Goal: Information Seeking & Learning: Check status

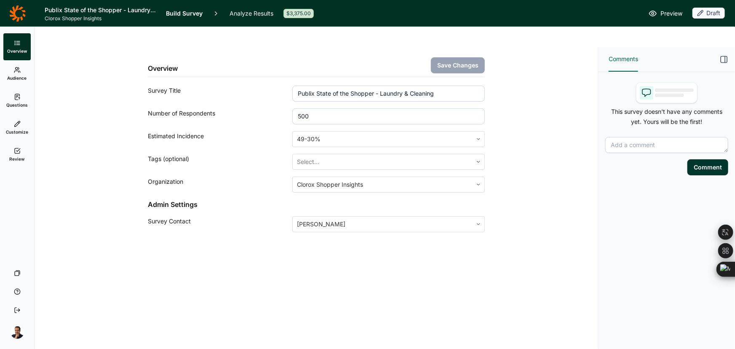
click at [17, 17] on icon at bounding box center [17, 13] width 16 height 16
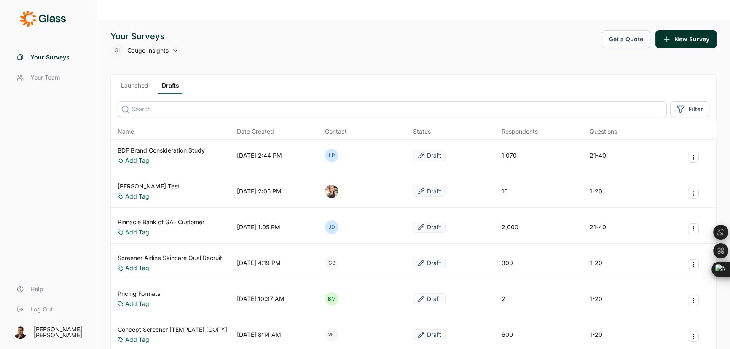
click at [142, 75] on div "Launched Drafts" at bounding box center [413, 85] width 605 height 20
click at [145, 81] on link "Launched" at bounding box center [135, 87] width 34 height 13
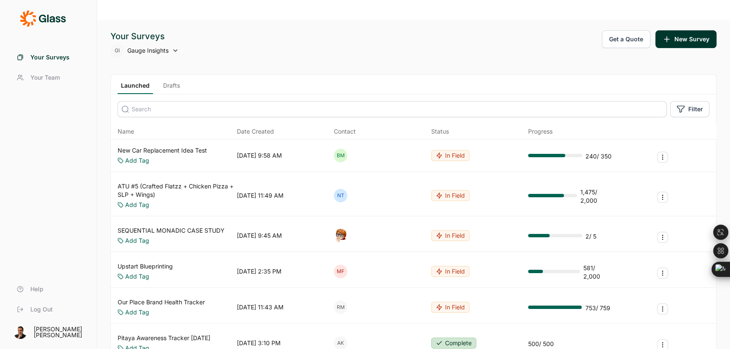
click at [156, 101] on input at bounding box center [392, 109] width 549 height 16
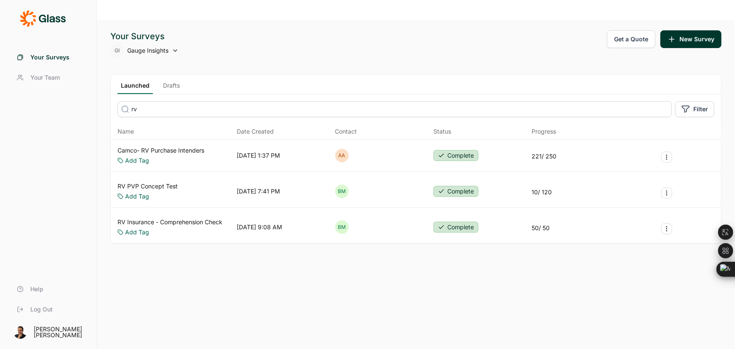
type input "rv"
click at [166, 182] on link "RV PVP Concept Test" at bounding box center [148, 186] width 60 height 8
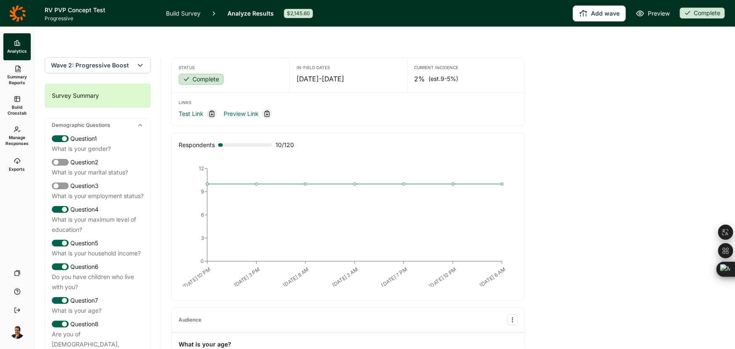
click at [125, 61] on span "Wave 2: Progressive Boost" at bounding box center [90, 65] width 78 height 8
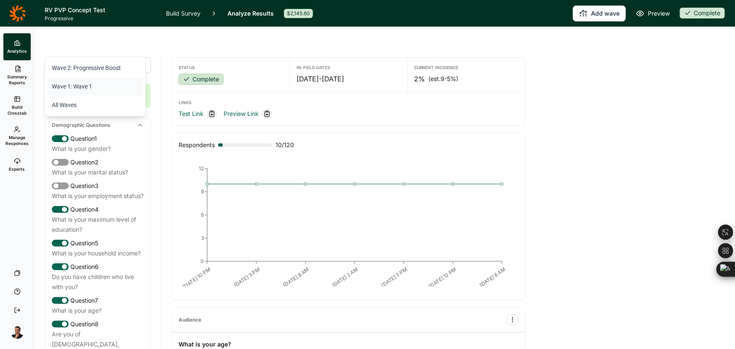
click at [105, 84] on li "Wave 1: Wave 1" at bounding box center [95, 86] width 95 height 19
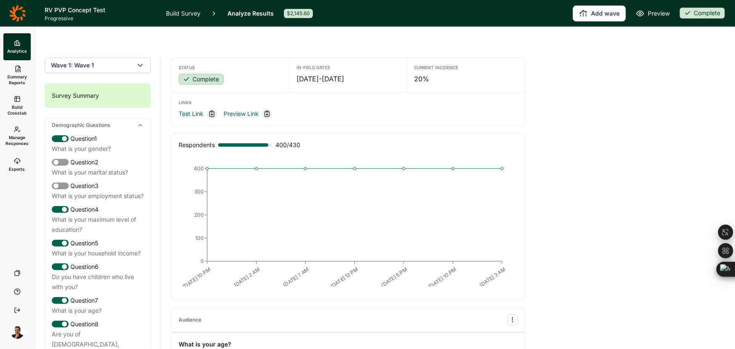
click at [23, 12] on icon at bounding box center [17, 13] width 16 height 17
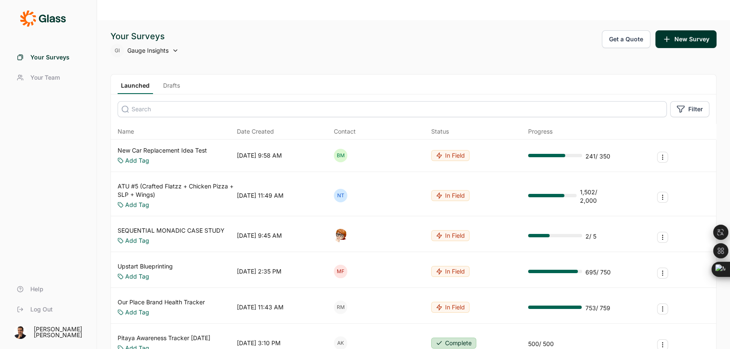
click at [174, 101] on input at bounding box center [392, 109] width 549 height 16
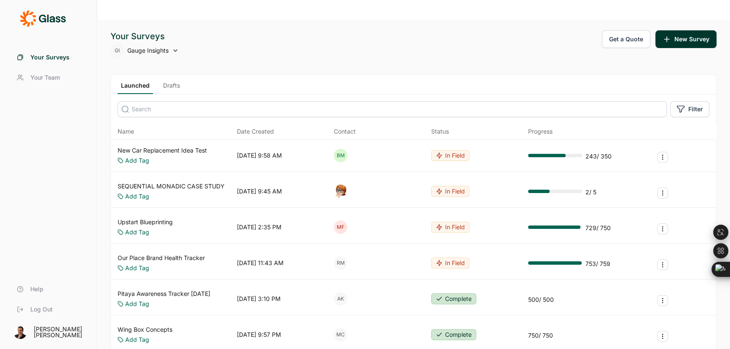
click at [485, 30] on div "Your Surveys GI Gauge Insights Get a Quote New Survey" at bounding box center [413, 43] width 606 height 27
click at [209, 101] on input at bounding box center [392, 109] width 549 height 16
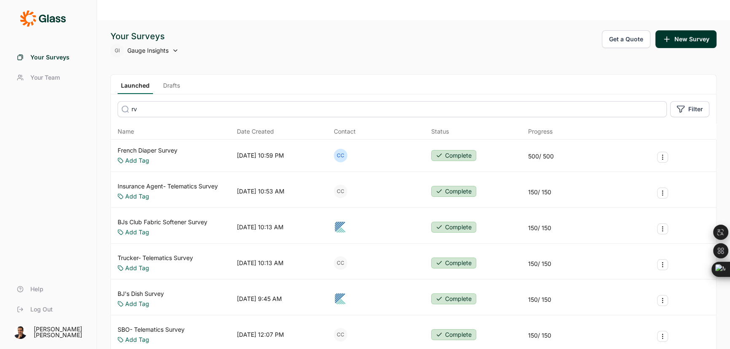
click at [144, 101] on input "rv" at bounding box center [392, 109] width 549 height 16
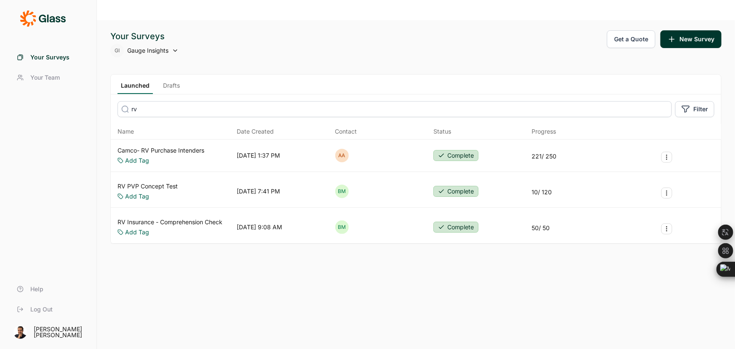
click at [161, 101] on input "rv" at bounding box center [395, 109] width 555 height 16
click at [175, 75] on div "Launched Drafts" at bounding box center [416, 85] width 611 height 20
click at [176, 81] on link "Drafts" at bounding box center [172, 87] width 24 height 13
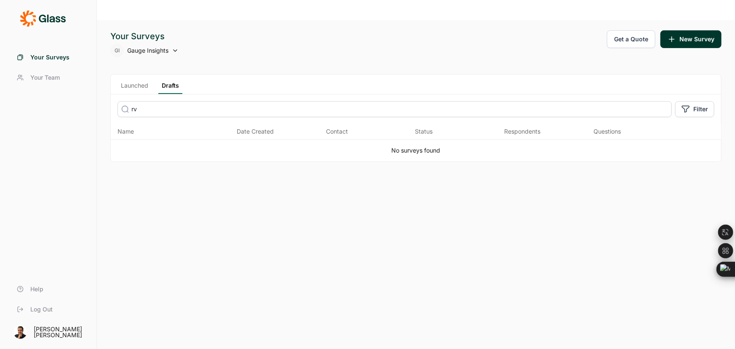
drag, startPoint x: 153, startPoint y: 86, endPoint x: 105, endPoint y: 92, distance: 48.4
click at [105, 92] on div "Your Surveys GI Gauge Insights Get a Quote New Survey Launched Drafts rv Filter…" at bounding box center [416, 194] width 638 height 349
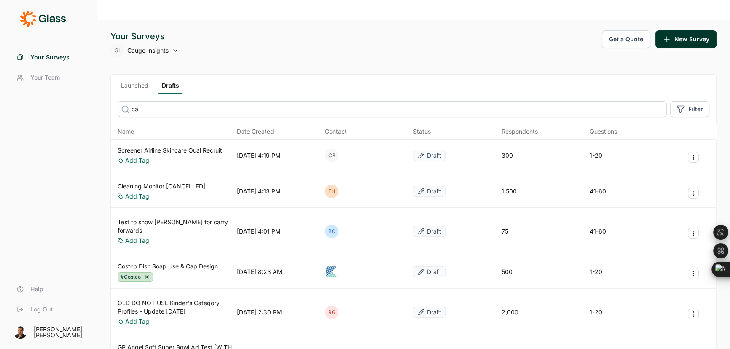
type input "c"
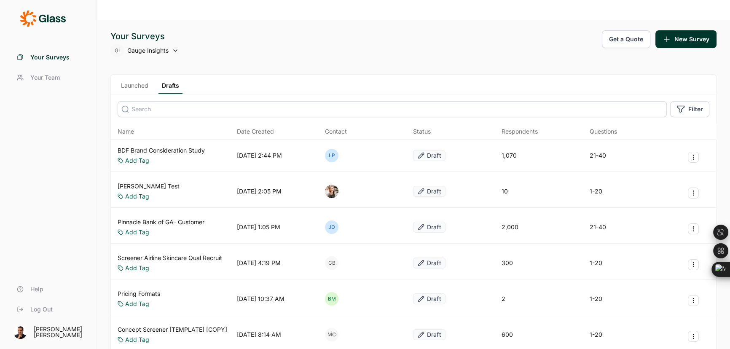
click at [131, 81] on link "Launched" at bounding box center [135, 87] width 34 height 13
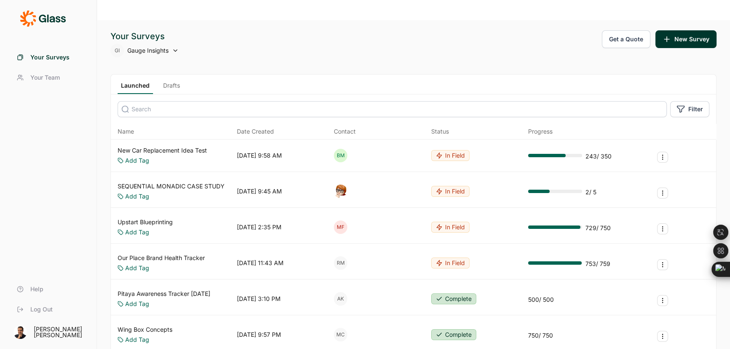
click at [187, 146] on link "New Car Replacement Idea Test" at bounding box center [162, 150] width 89 height 8
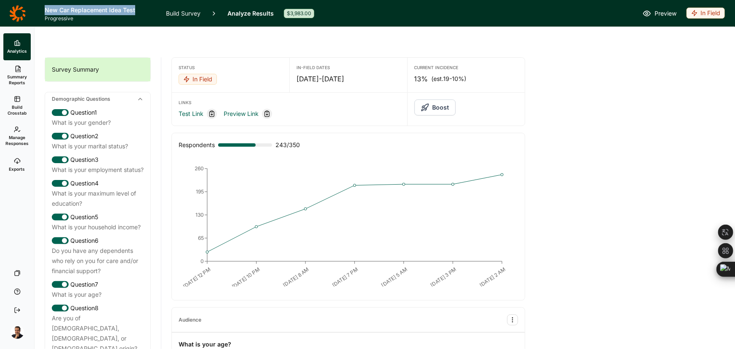
drag, startPoint x: 137, startPoint y: 6, endPoint x: 44, endPoint y: 5, distance: 93.2
click at [45, 5] on h1 "New Car Replacement Idea Test" at bounding box center [100, 10] width 111 height 10
copy h1 "New Car Replacement Idea Test"
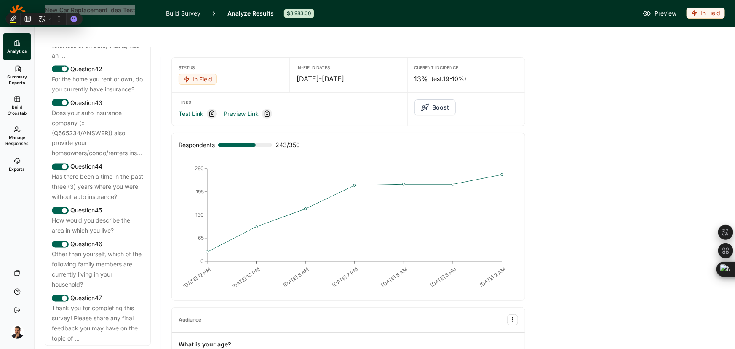
scroll to position [2567, 0]
